Goal: Information Seeking & Learning: Learn about a topic

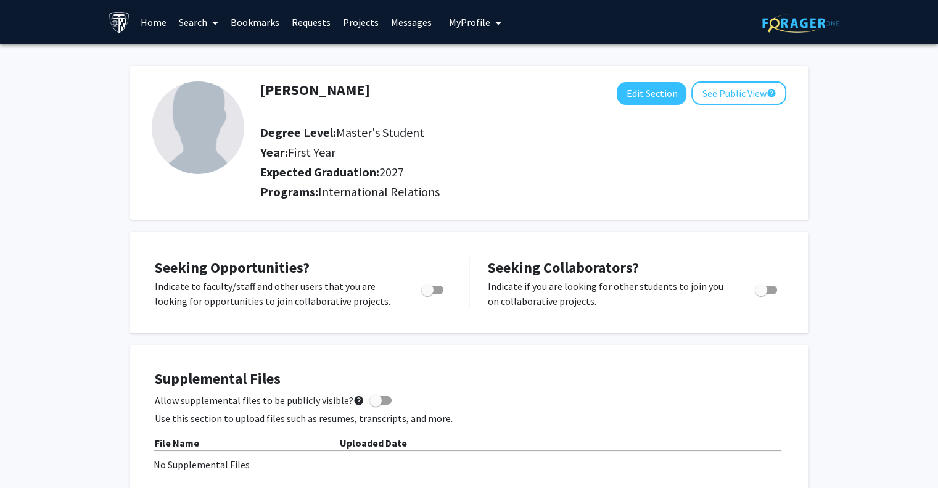
click at [350, 24] on link "Projects" at bounding box center [361, 22] width 48 height 43
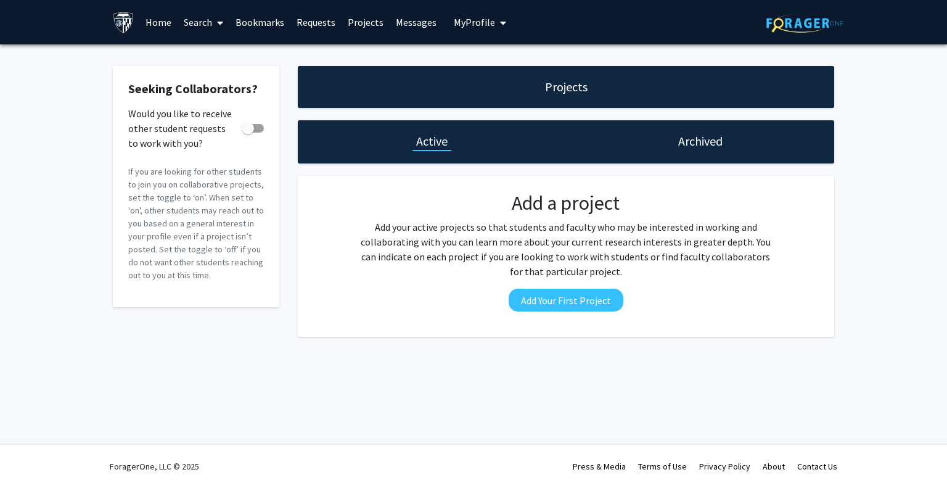
click at [190, 25] on link "Search" at bounding box center [204, 22] width 52 height 43
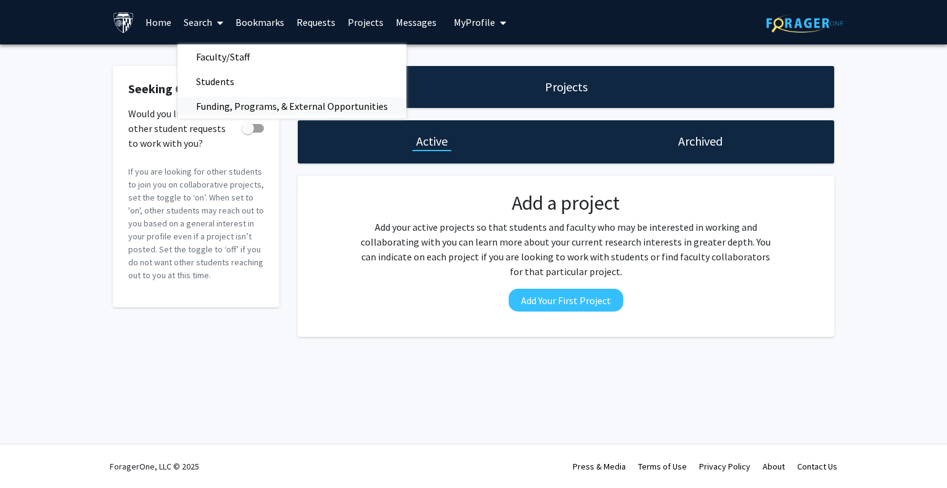
click at [244, 101] on span "Funding, Programs, & External Opportunities" at bounding box center [292, 106] width 229 height 25
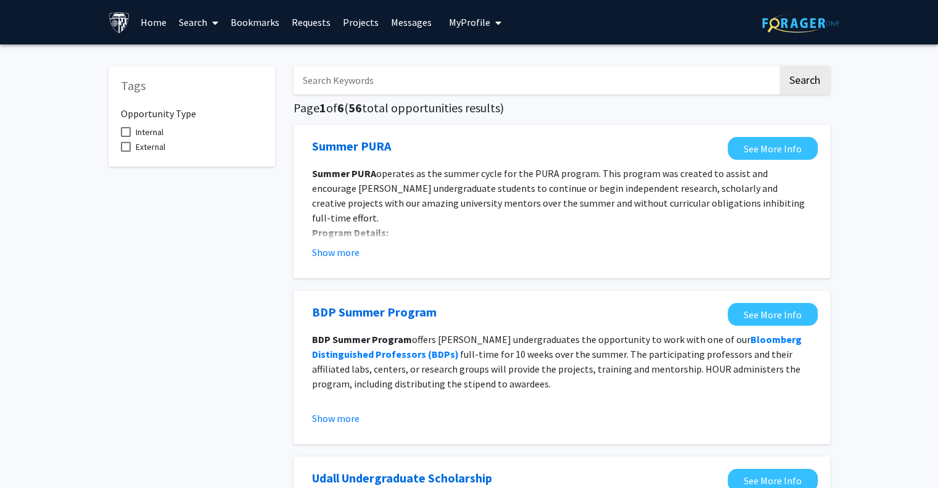
click at [420, 83] on input "Search Keywords" at bounding box center [536, 80] width 484 height 28
type input "sais"
click at [780, 66] on button "Search" at bounding box center [805, 80] width 51 height 28
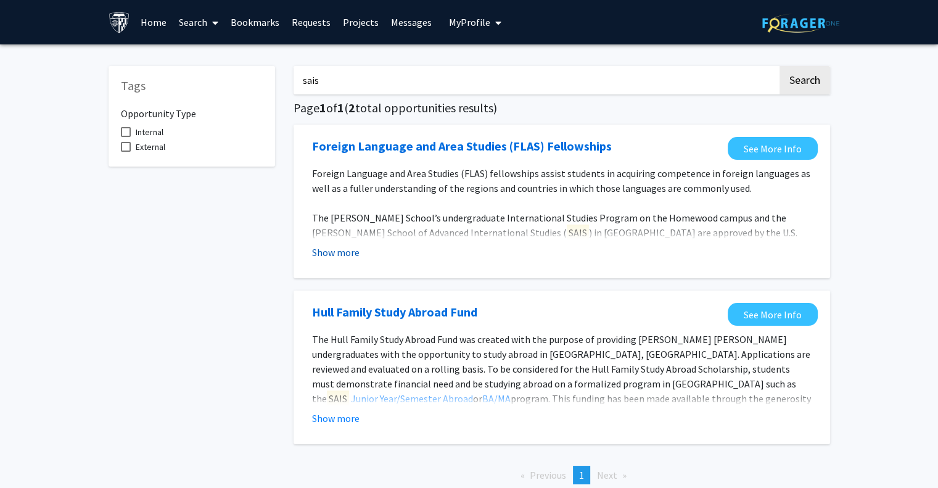
click at [318, 254] on button "Show more" at bounding box center [335, 252] width 47 height 15
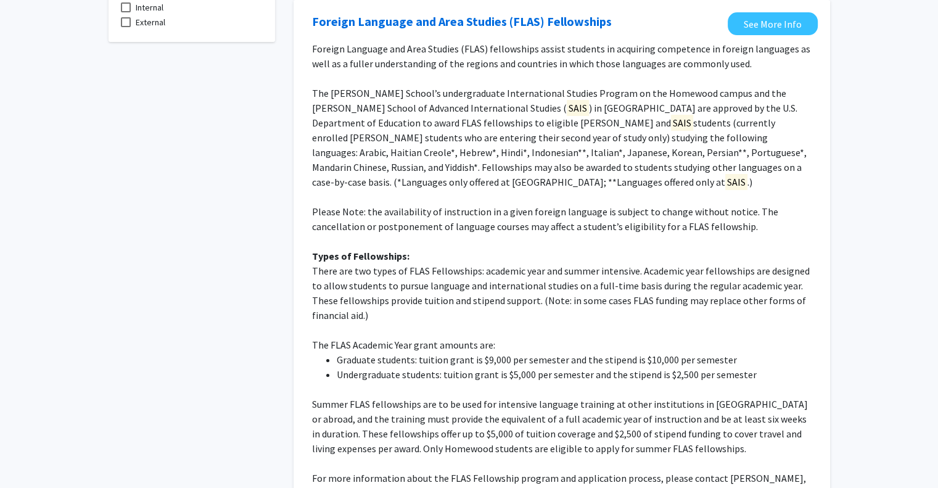
scroll to position [123, 0]
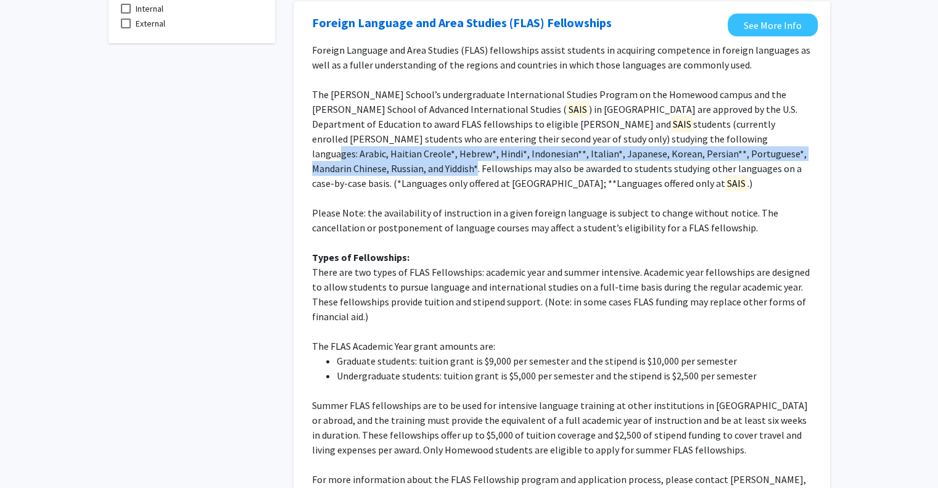
drag, startPoint x: 515, startPoint y: 133, endPoint x: 640, endPoint y: 160, distance: 128.1
click at [640, 160] on p "The [PERSON_NAME] School’s undergraduate International Studies Program on the H…" at bounding box center [562, 139] width 500 height 104
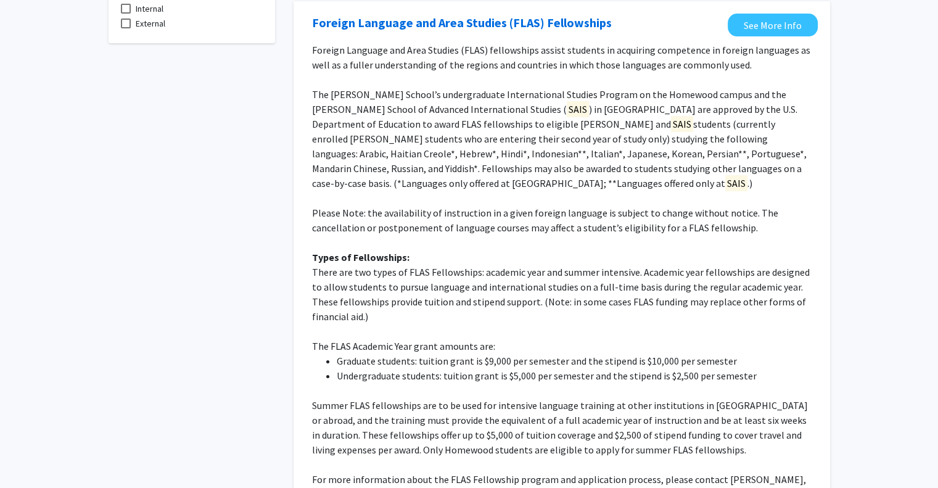
click at [616, 183] on p "The [PERSON_NAME] School’s undergraduate International Studies Program on the H…" at bounding box center [562, 139] width 500 height 104
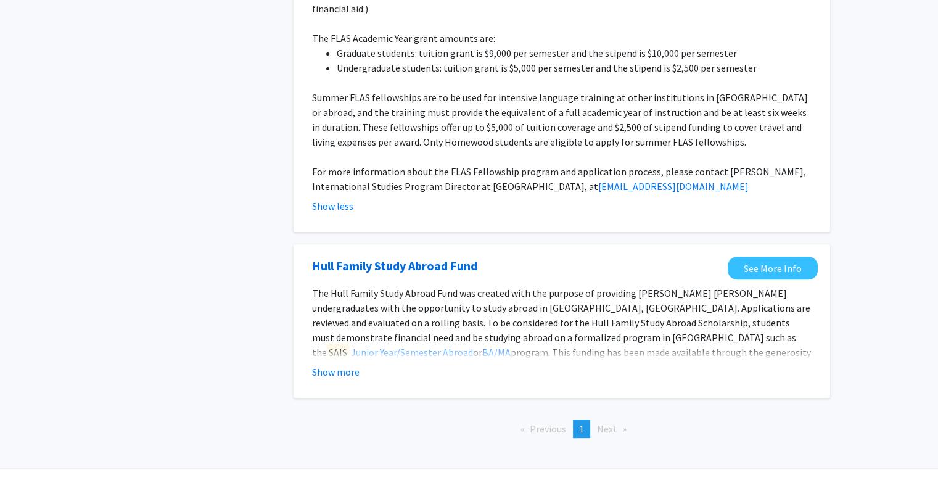
scroll to position [432, 0]
click at [332, 369] on button "Show more" at bounding box center [335, 371] width 47 height 15
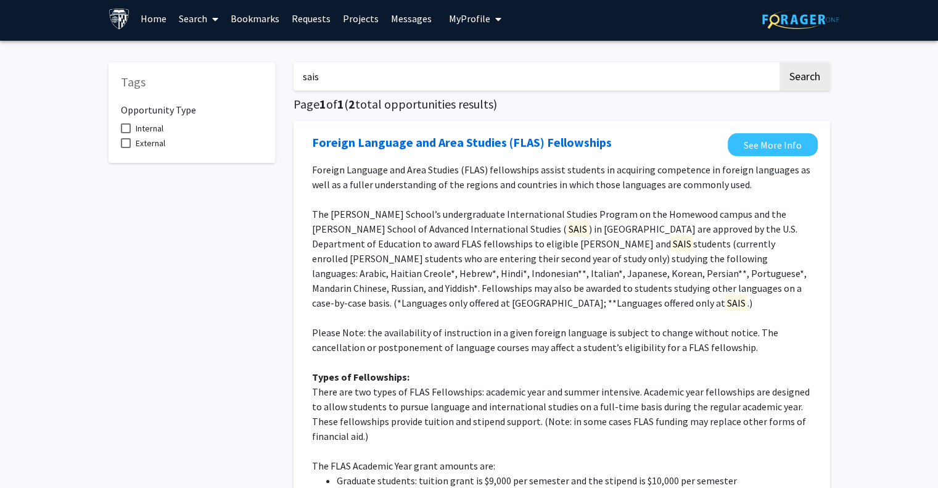
scroll to position [0, 0]
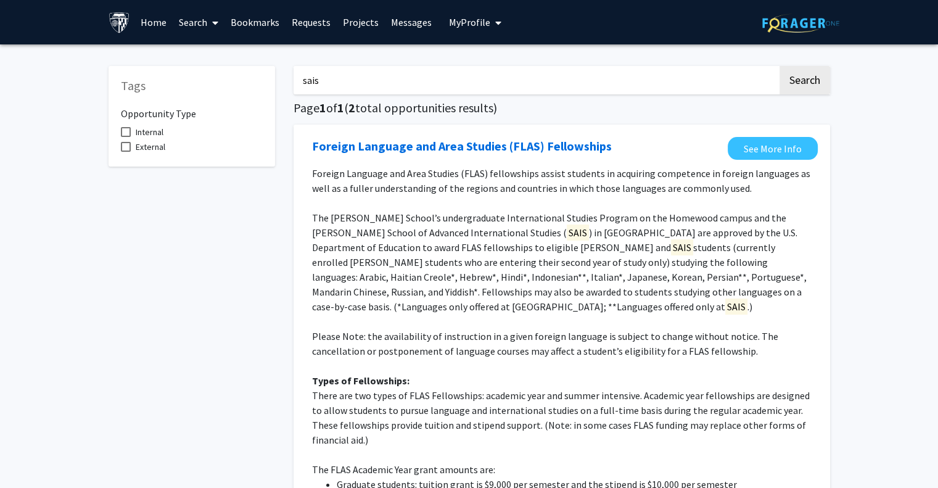
click at [195, 23] on link "Search" at bounding box center [199, 22] width 52 height 43
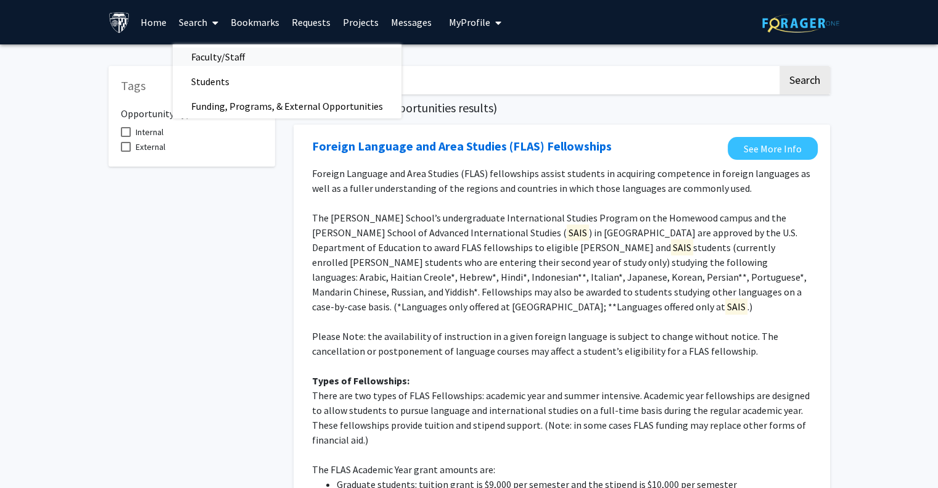
click at [241, 58] on span "Faculty/Staff" at bounding box center [218, 56] width 91 height 25
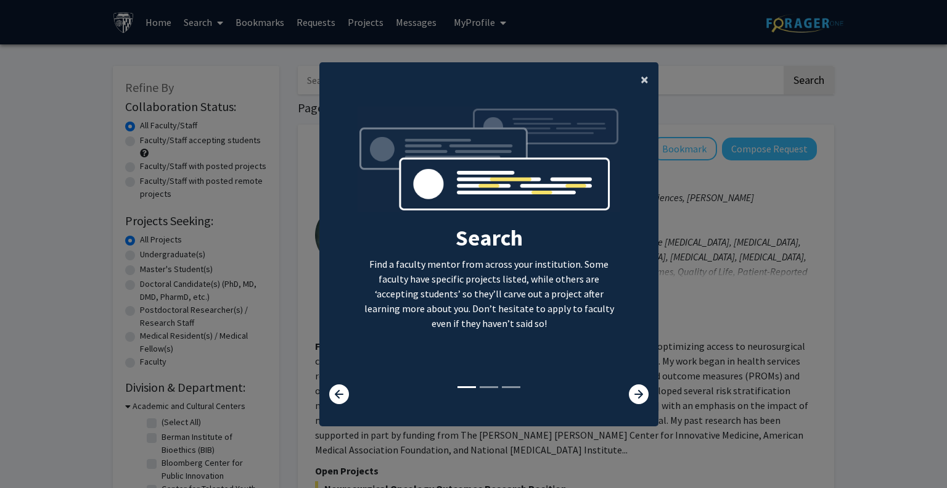
click at [641, 78] on span "×" at bounding box center [645, 79] width 8 height 19
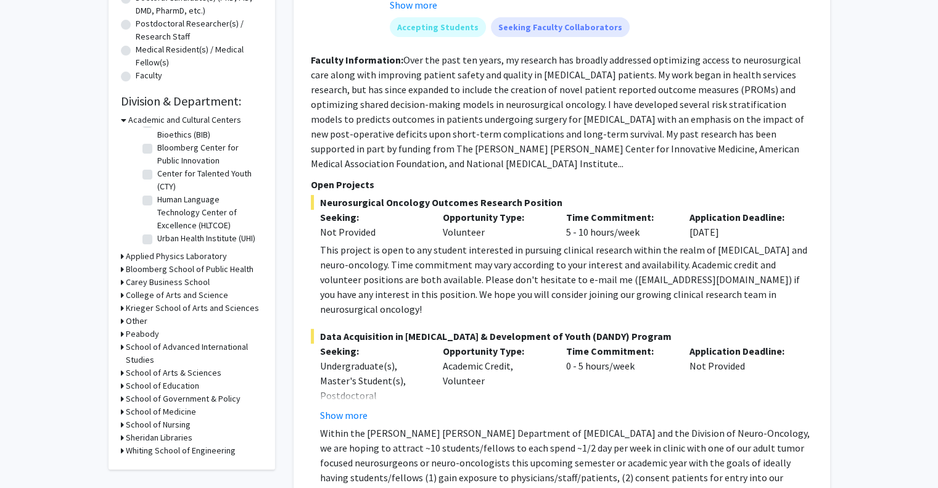
scroll to position [308, 0]
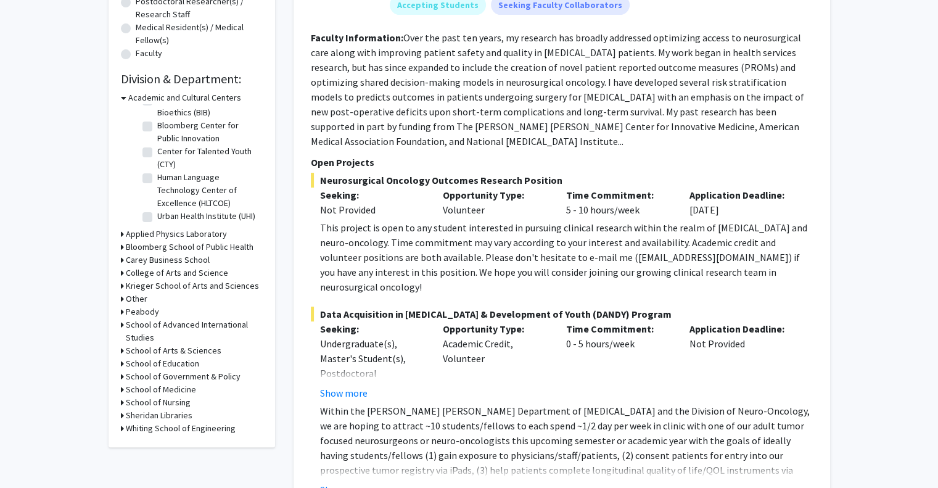
click at [138, 330] on h3 "School of Advanced International Studies" at bounding box center [194, 331] width 137 height 26
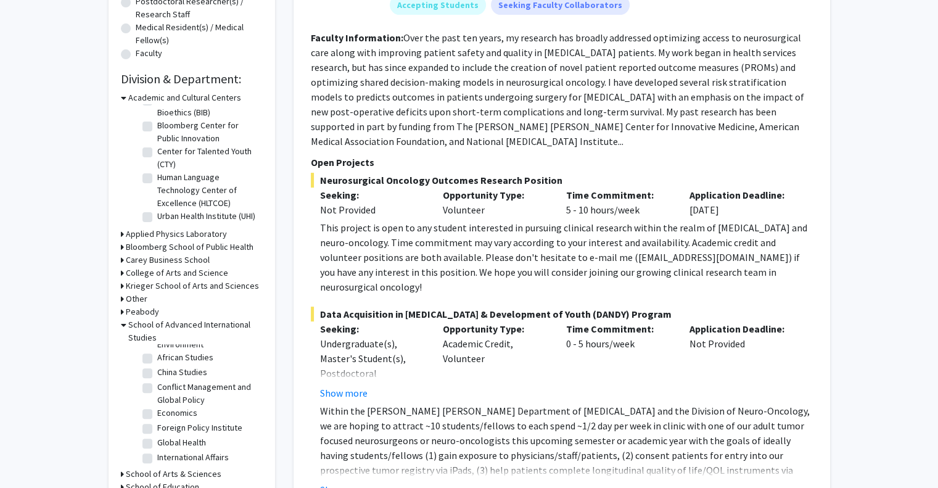
scroll to position [0, 0]
click at [152, 400] on fg-checkbox "African Studies African Studies" at bounding box center [200, 395] width 117 height 15
click at [157, 394] on label "African Studies" at bounding box center [185, 394] width 56 height 13
click at [157, 394] on input "African Studies" at bounding box center [161, 392] width 8 height 8
checkbox input "true"
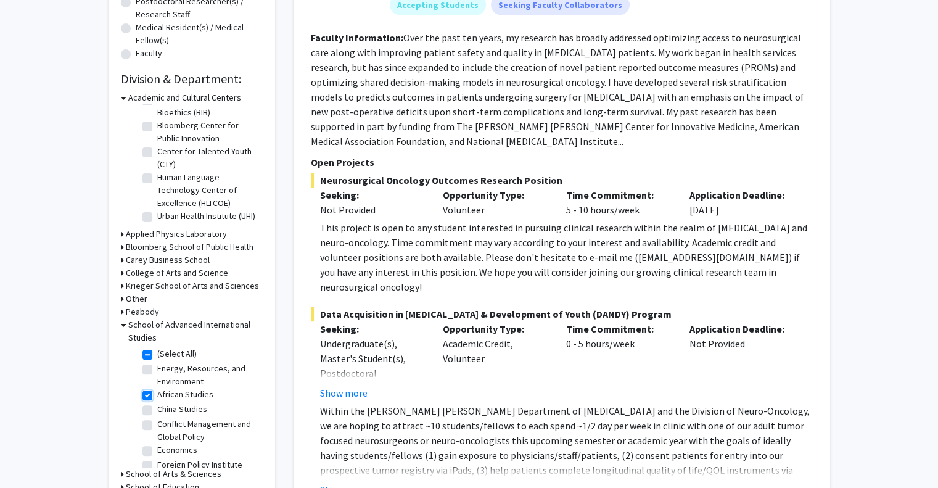
checkbox input "true"
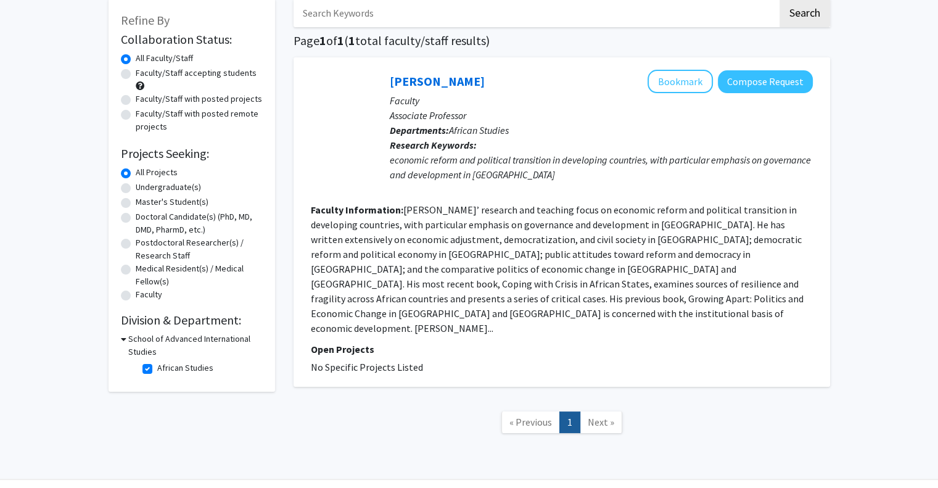
scroll to position [72, 0]
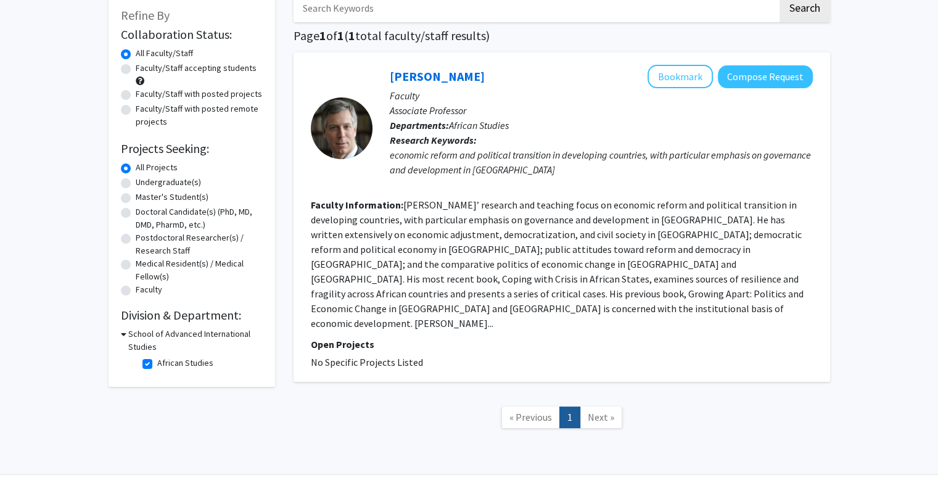
click at [157, 362] on label "African Studies" at bounding box center [185, 362] width 56 height 13
click at [157, 362] on input "African Studies" at bounding box center [161, 360] width 8 height 8
checkbox input "false"
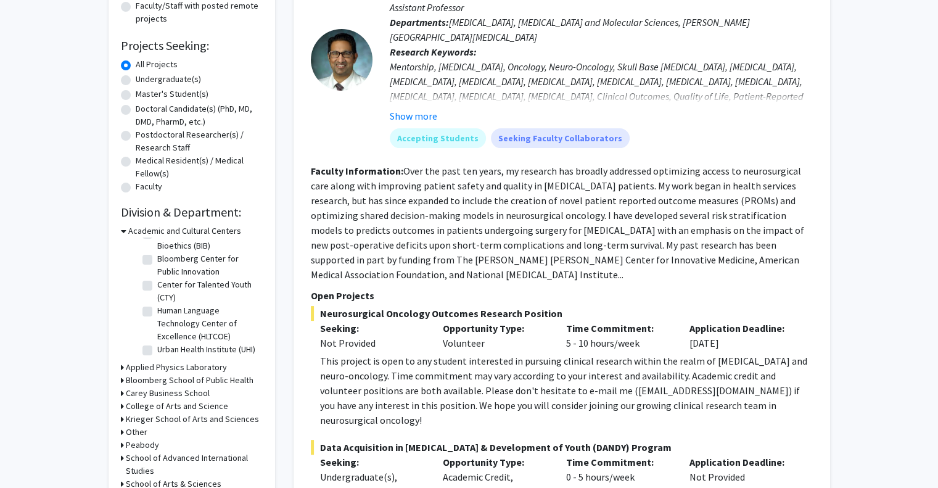
scroll to position [185, 0]
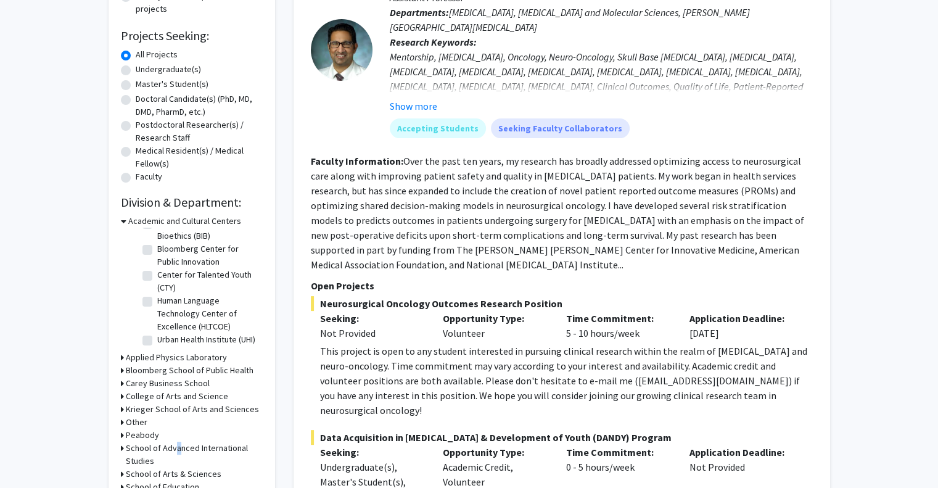
click at [171, 447] on h3 "School of Advanced International Studies" at bounding box center [194, 455] width 137 height 26
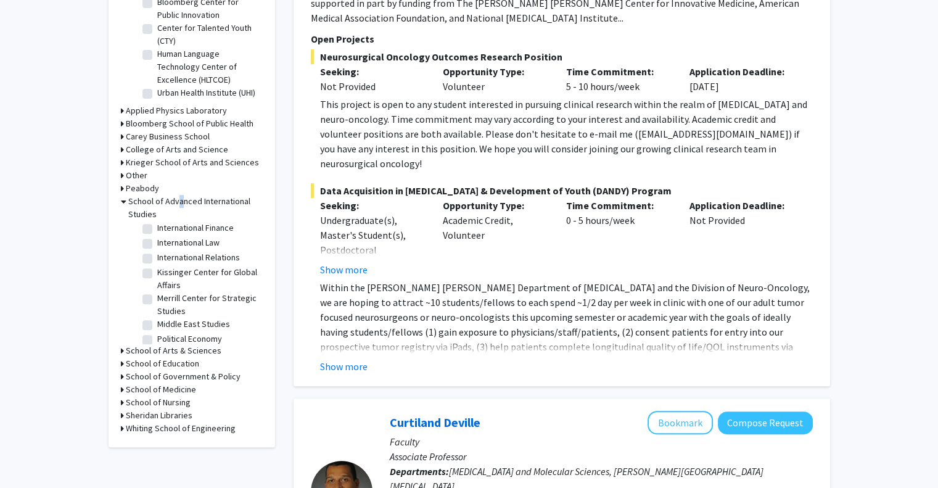
scroll to position [181, 0]
click at [157, 256] on label "International Law" at bounding box center [188, 249] width 62 height 13
click at [157, 251] on input "International Law" at bounding box center [161, 247] width 8 height 8
checkbox input "true"
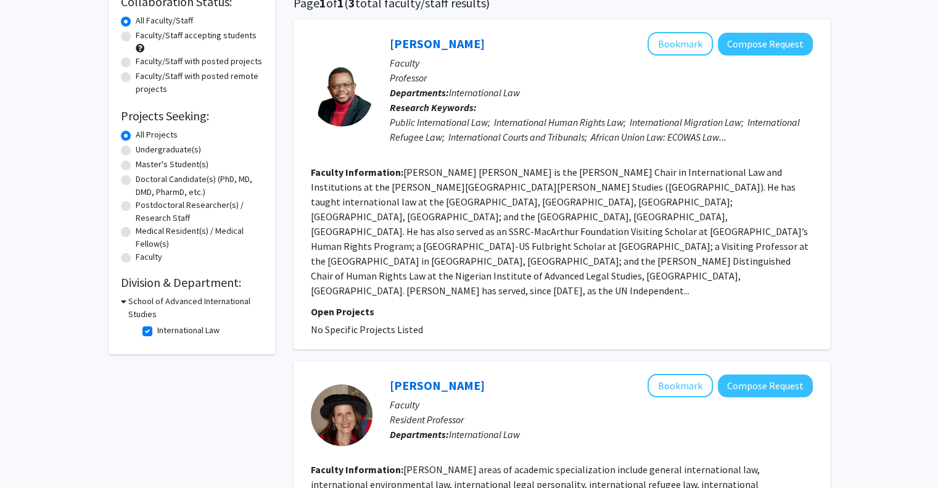
scroll to position [101, 0]
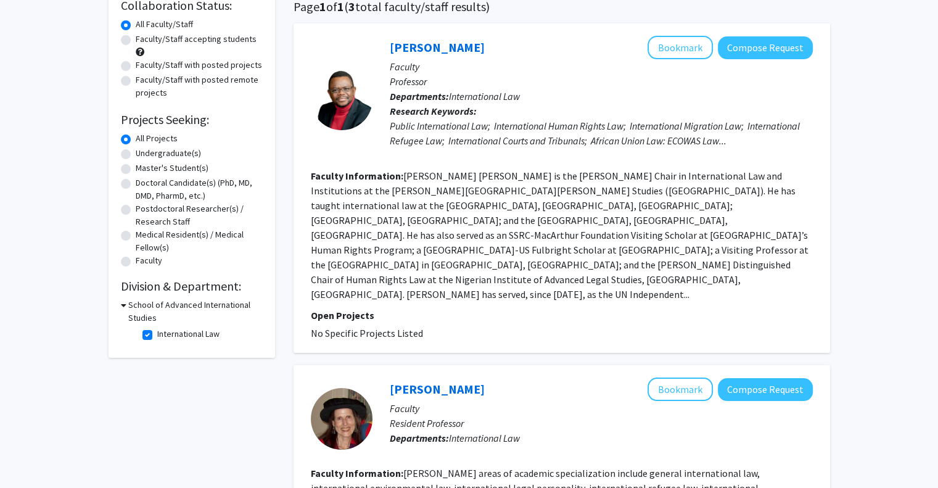
click at [138, 306] on h3 "School of Advanced International Studies" at bounding box center [195, 312] width 134 height 26
click at [138, 306] on h3 "School of Advanced International Studies" at bounding box center [194, 312] width 137 height 26
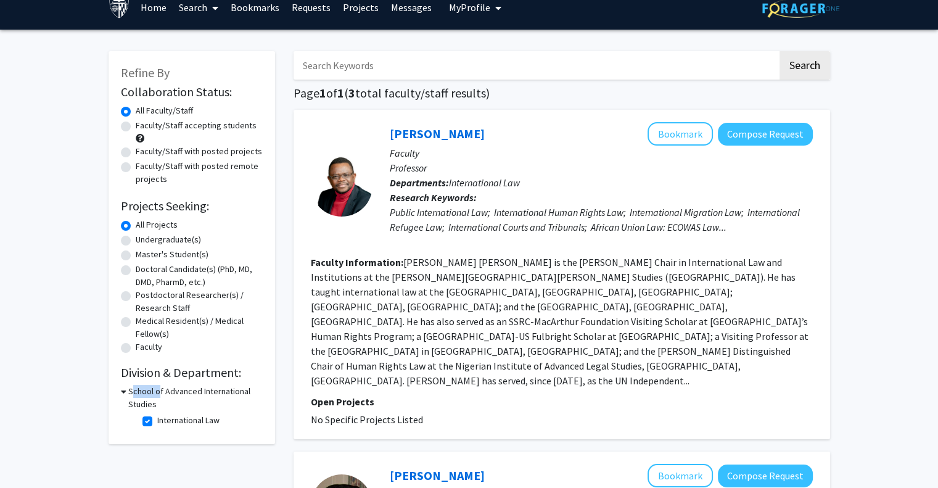
scroll to position [0, 0]
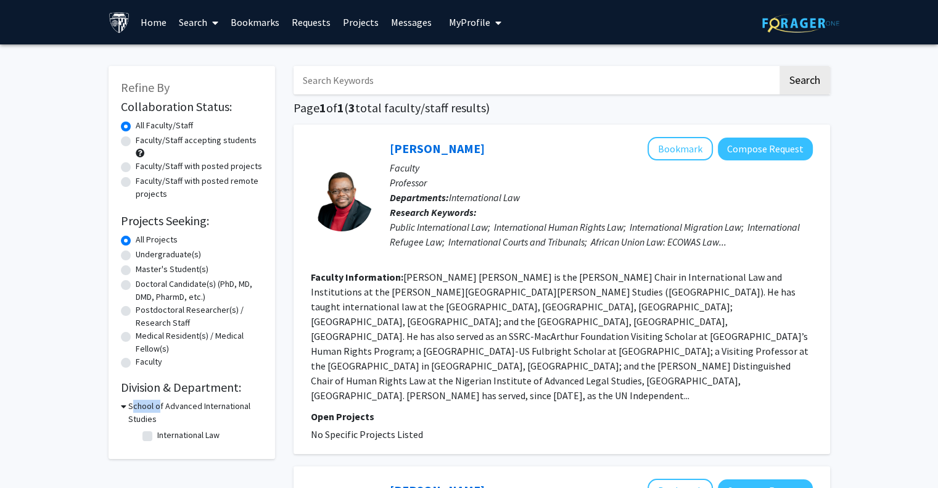
checkbox input "false"
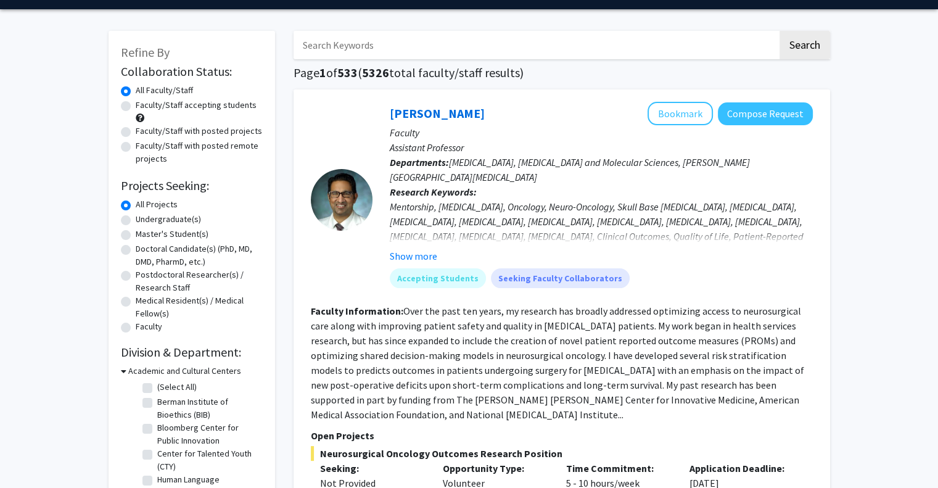
click at [382, 43] on input "Search Keywords" at bounding box center [536, 45] width 484 height 28
type input "african studies"
click at [780, 31] on button "Search" at bounding box center [805, 45] width 51 height 28
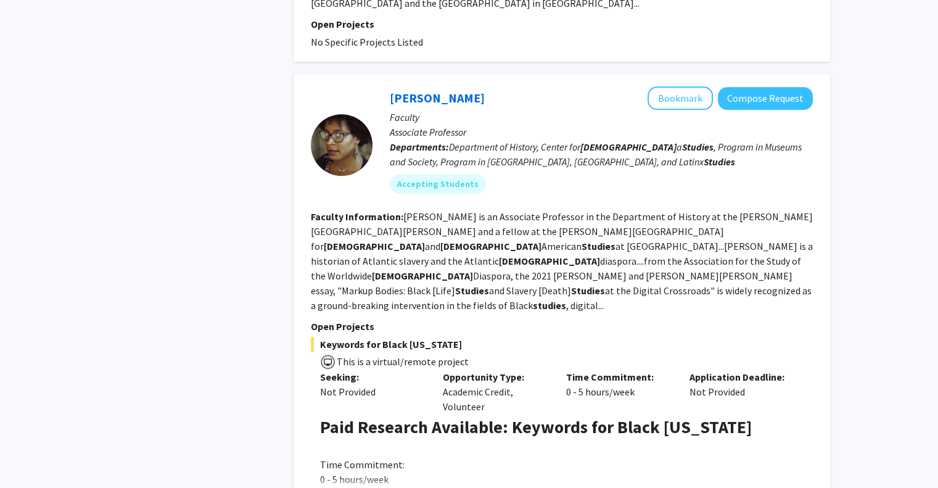
scroll to position [863, 0]
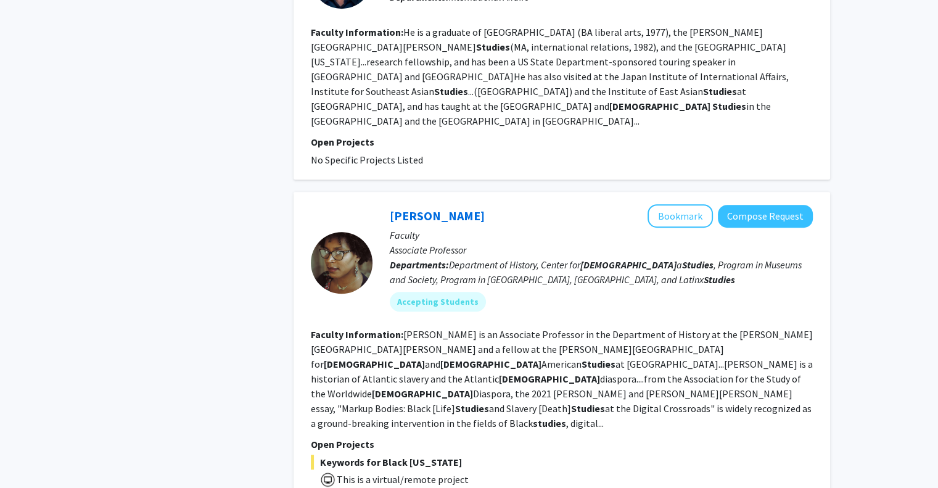
scroll to position [740, 0]
click at [671, 205] on button "Bookmark" at bounding box center [680, 216] width 65 height 23
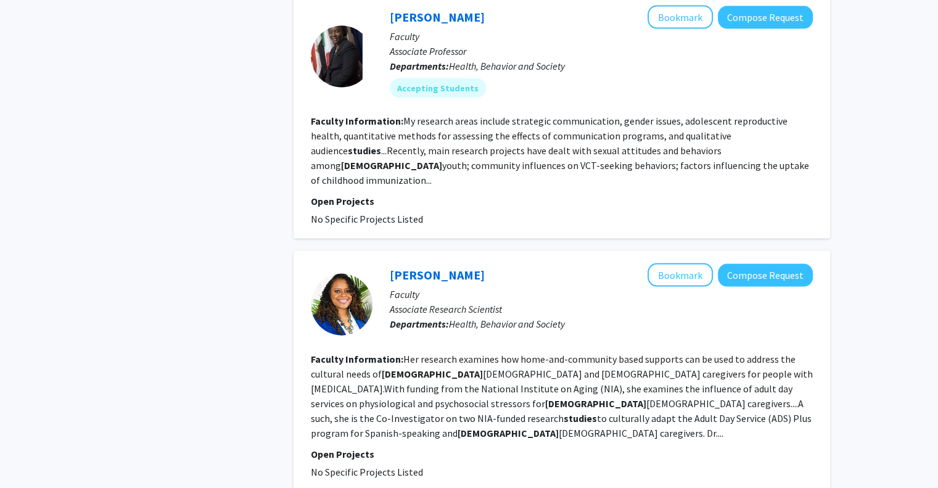
scroll to position [2632, 0]
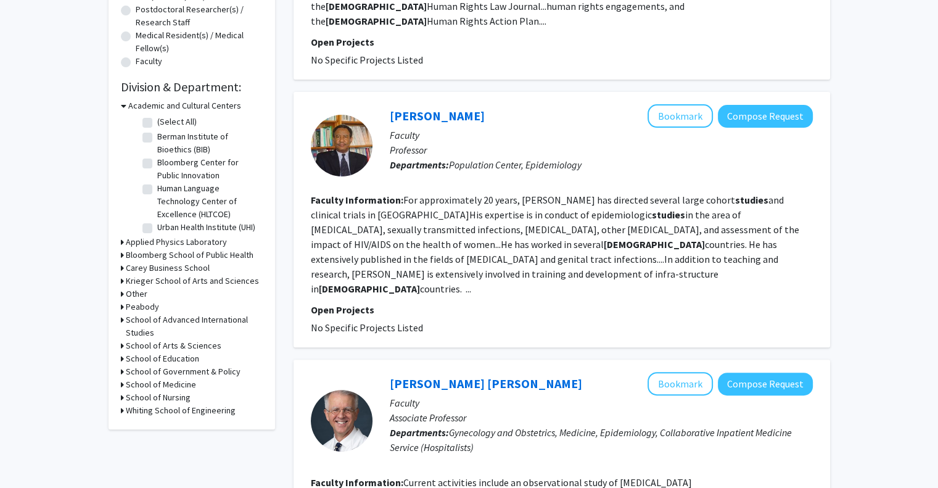
scroll to position [296, 0]
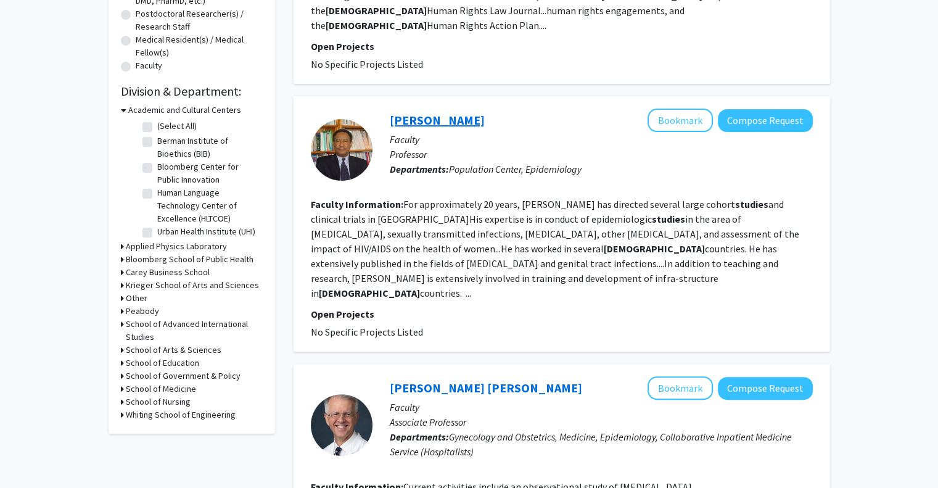
click at [403, 112] on link "[PERSON_NAME]" at bounding box center [437, 119] width 95 height 15
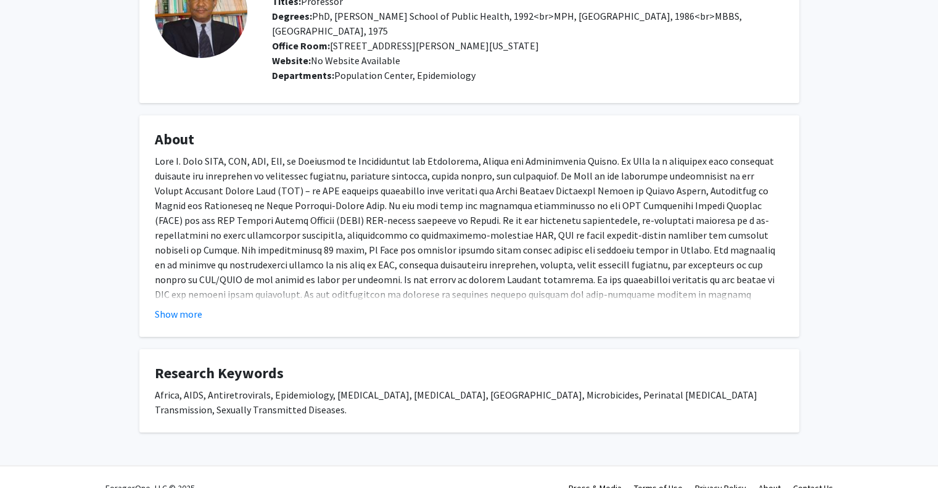
scroll to position [109, 0]
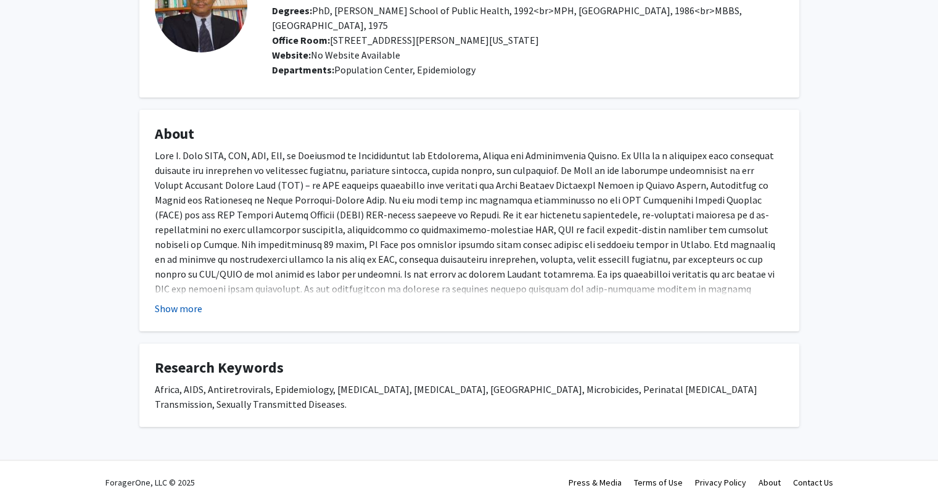
click at [190, 306] on button "Show more" at bounding box center [178, 308] width 47 height 15
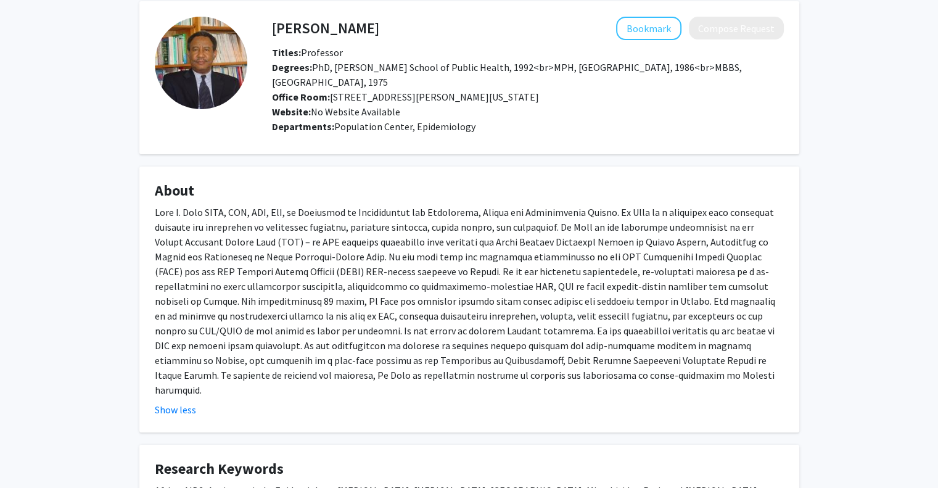
scroll to position [47, 0]
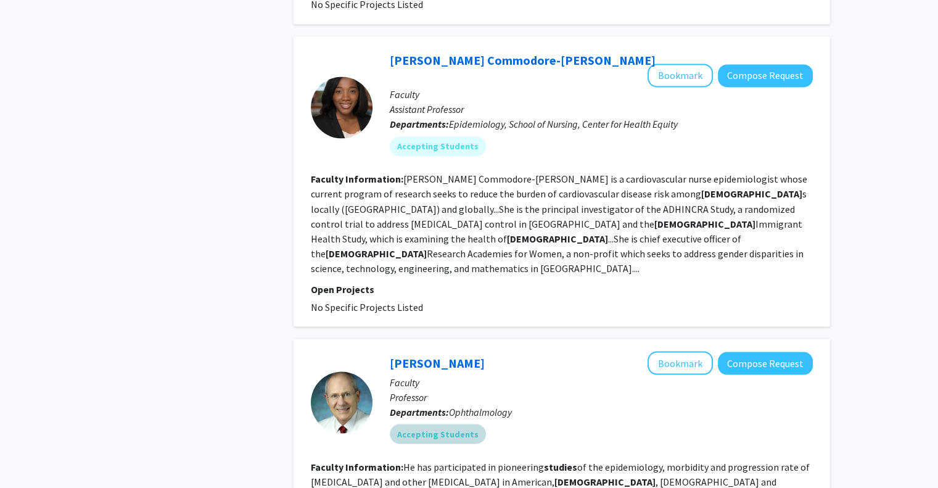
scroll to position [2146, 0]
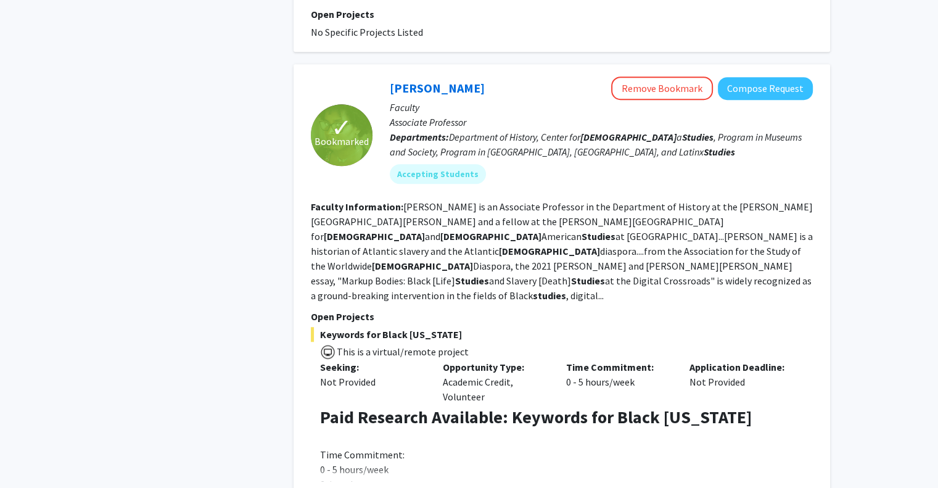
scroll to position [863, 0]
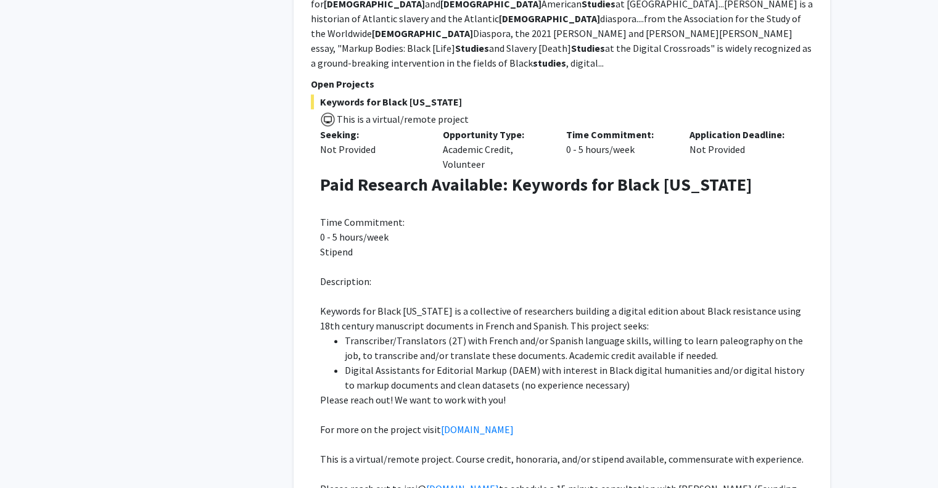
scroll to position [1110, 0]
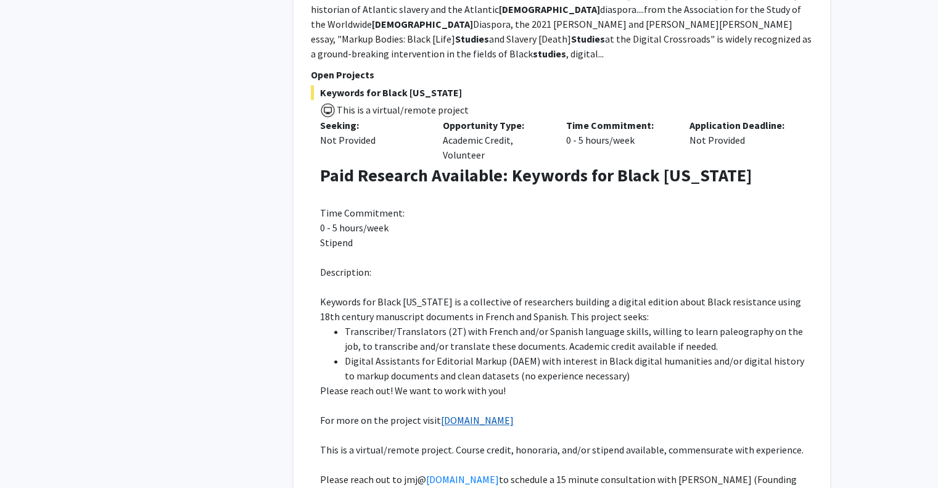
click at [471, 414] on link "[DOMAIN_NAME]" at bounding box center [477, 420] width 73 height 12
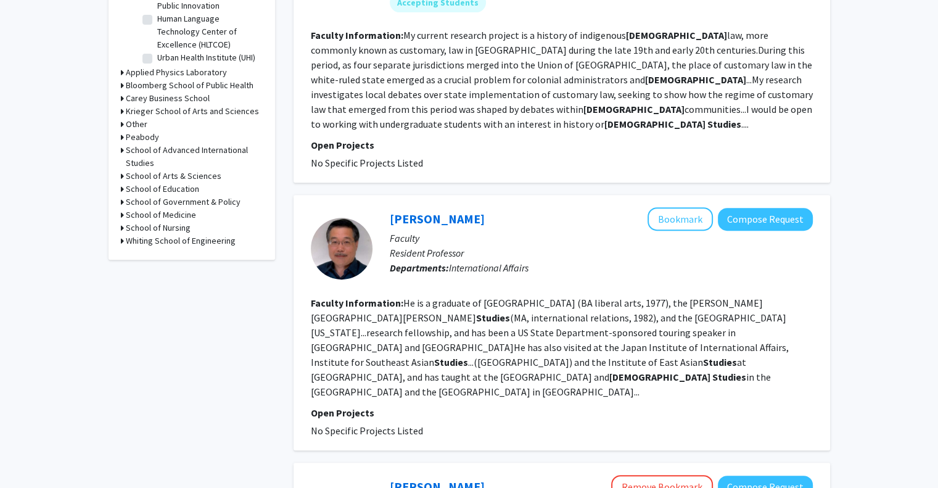
scroll to position [740, 0]
